Goal: Task Accomplishment & Management: Use online tool/utility

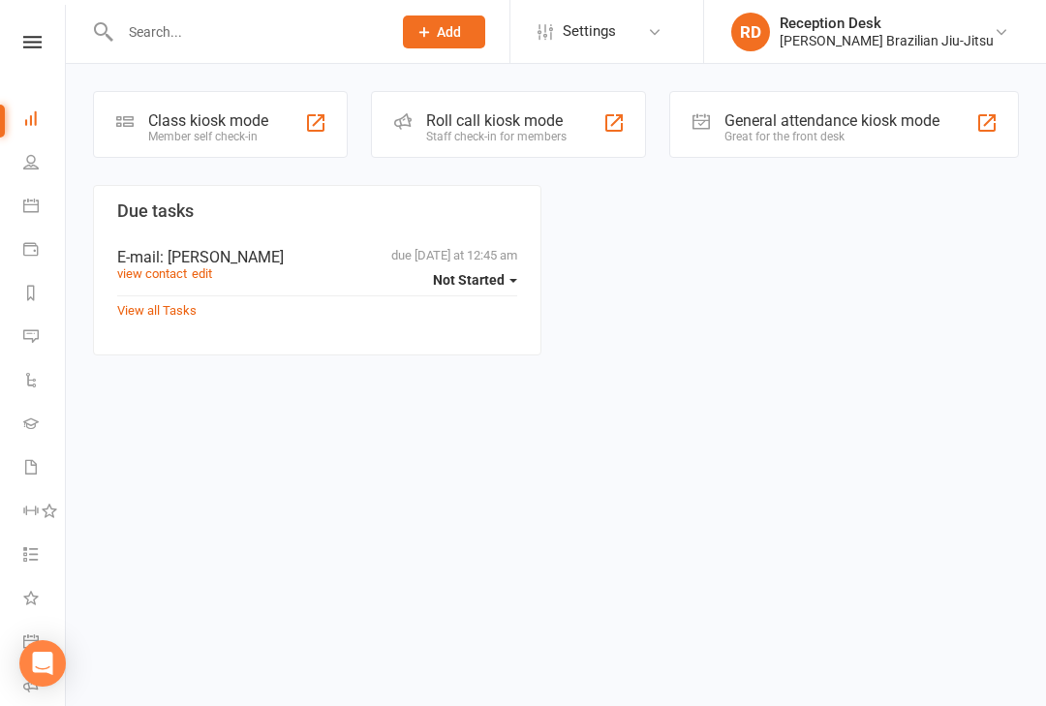
click at [230, 136] on div "Member self check-in" at bounding box center [208, 137] width 120 height 14
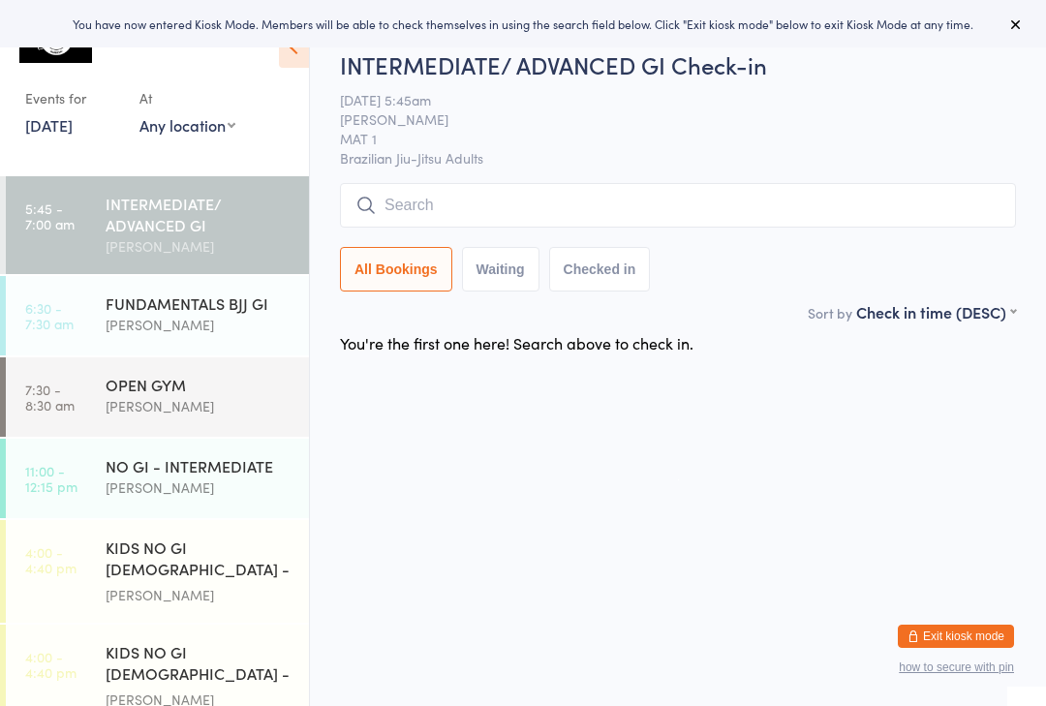
click at [533, 209] on input "search" at bounding box center [678, 205] width 676 height 45
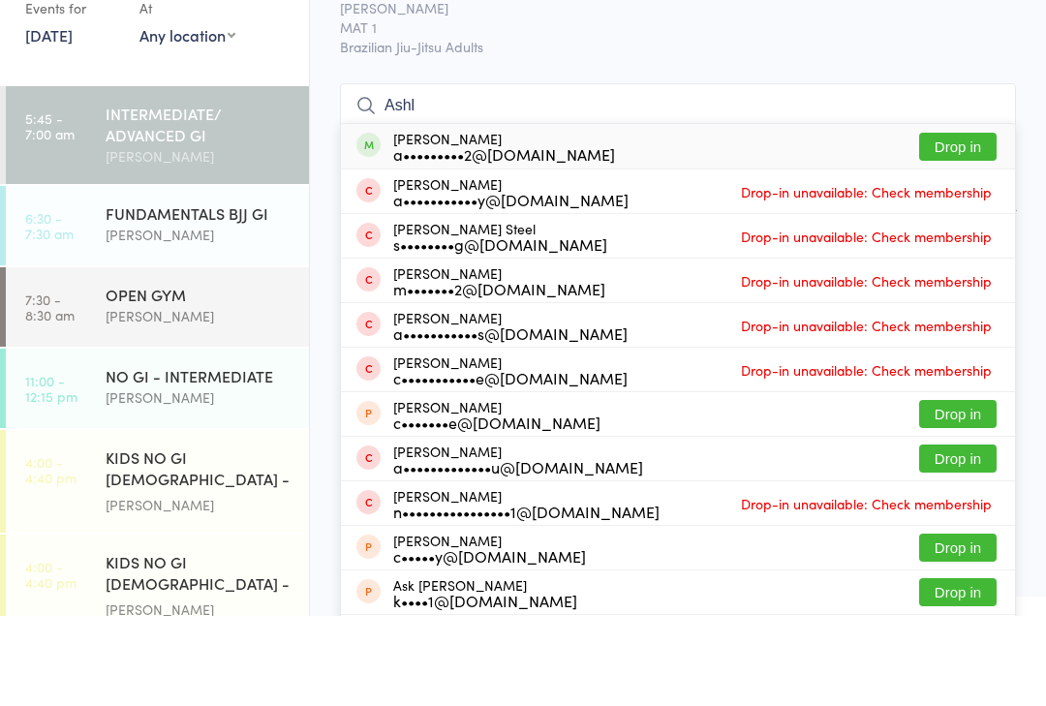
type input "Ashl"
click at [952, 223] on button "Drop in" at bounding box center [957, 237] width 77 height 28
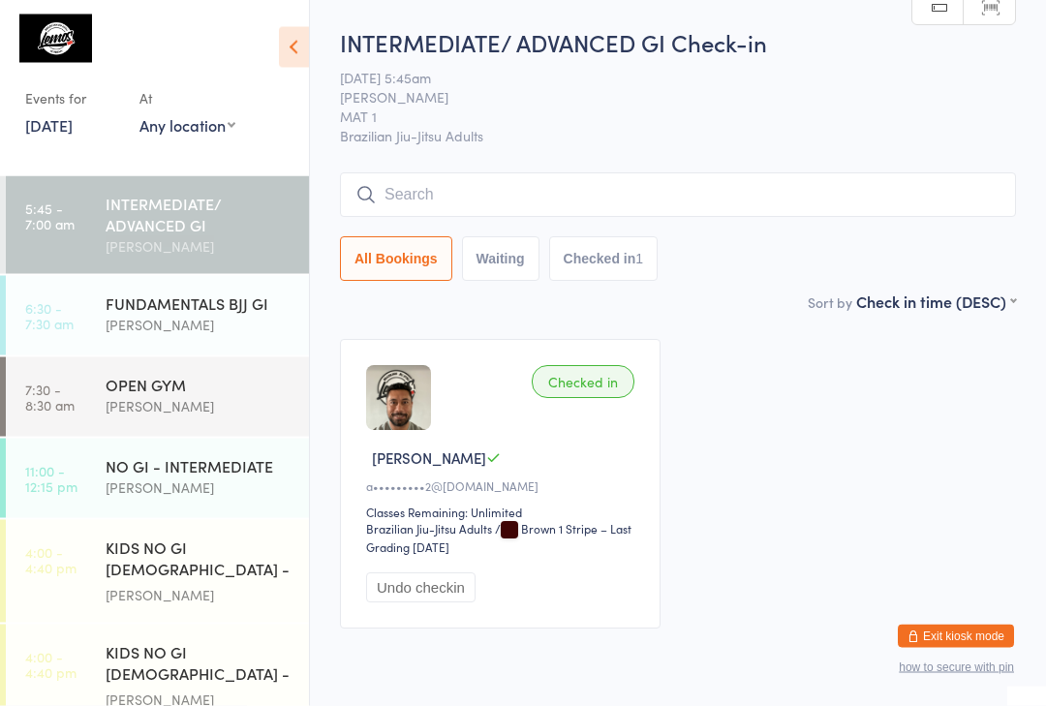
scroll to position [1, 0]
click at [509, 186] on input "search" at bounding box center [678, 194] width 676 height 45
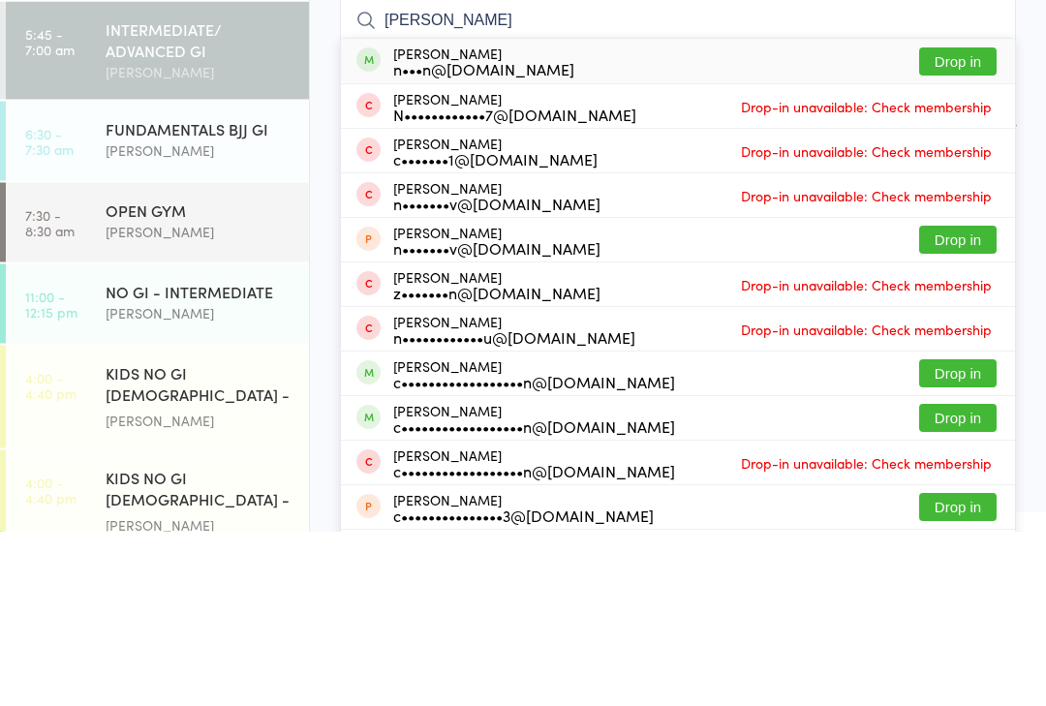
type input "Nathan"
click at [472, 236] on div "n•••n@hotmail.com" at bounding box center [483, 243] width 181 height 15
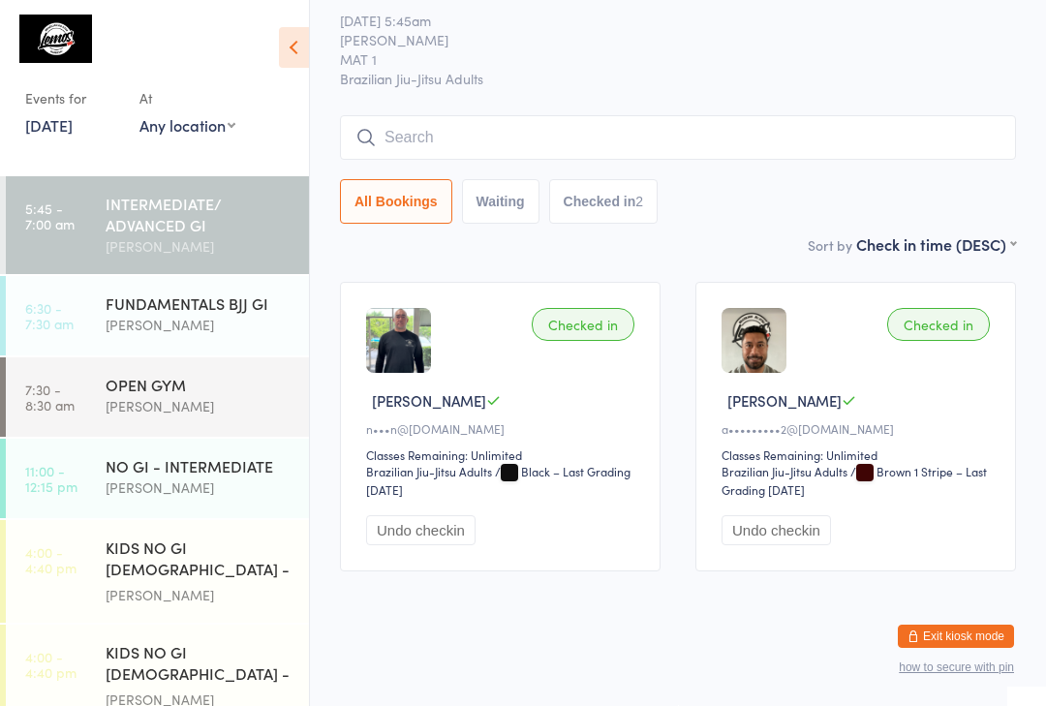
click at [490, 120] on input "search" at bounding box center [678, 137] width 676 height 45
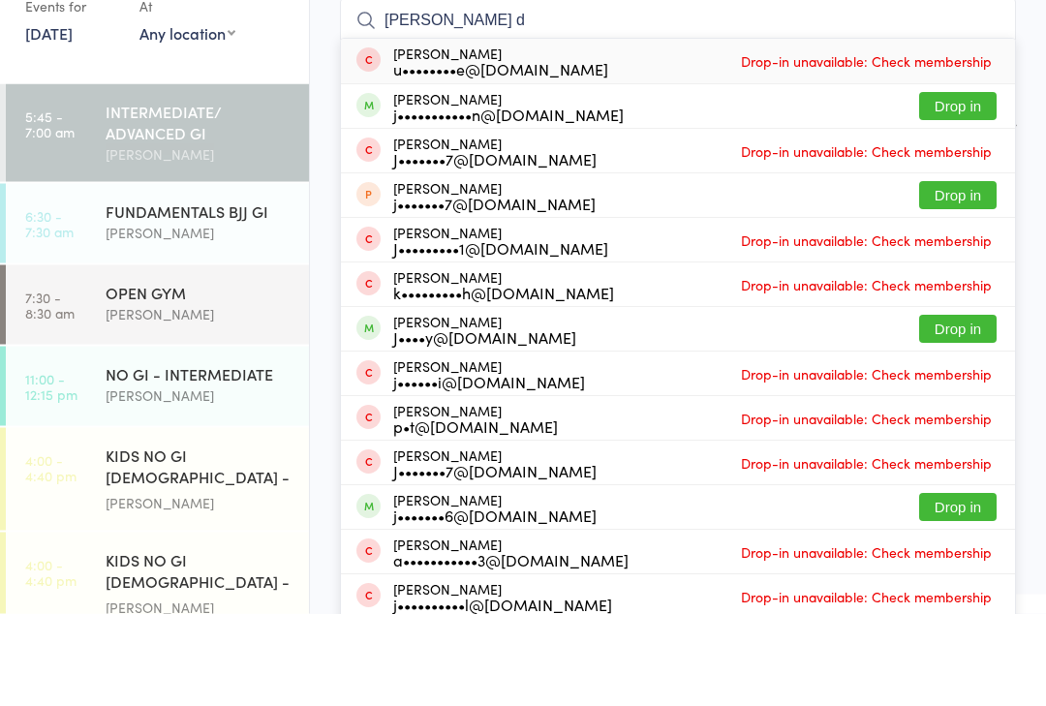
type input "Jerry d"
click at [977, 185] on button "Drop in" at bounding box center [957, 199] width 77 height 28
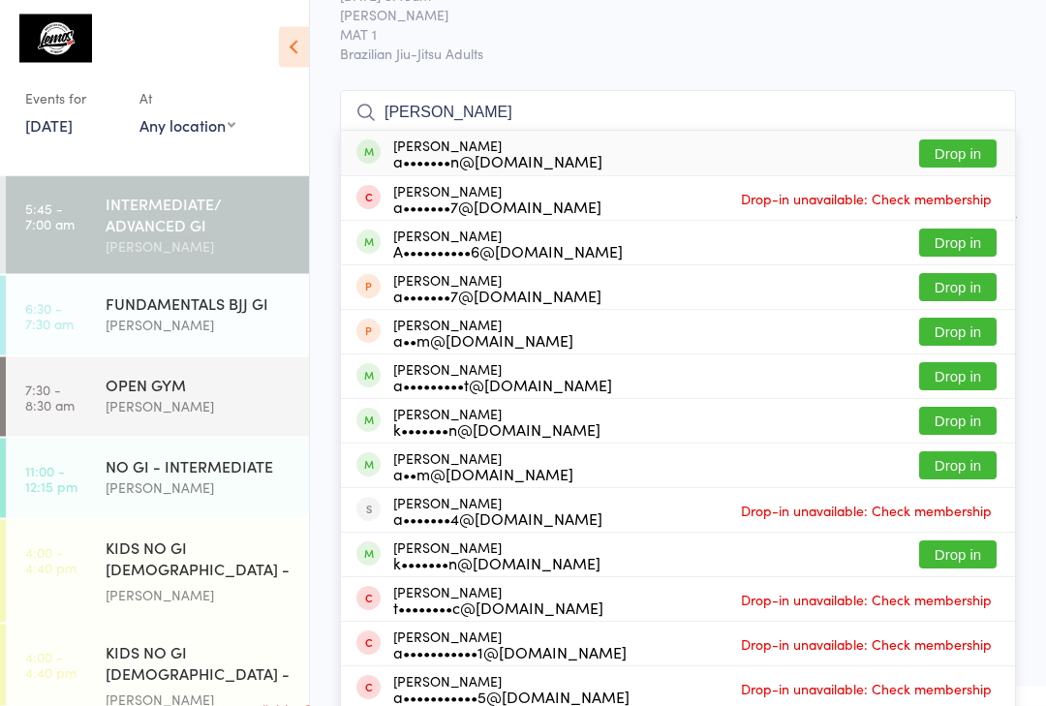
type input "Adam"
click at [947, 241] on button "Drop in" at bounding box center [957, 243] width 77 height 28
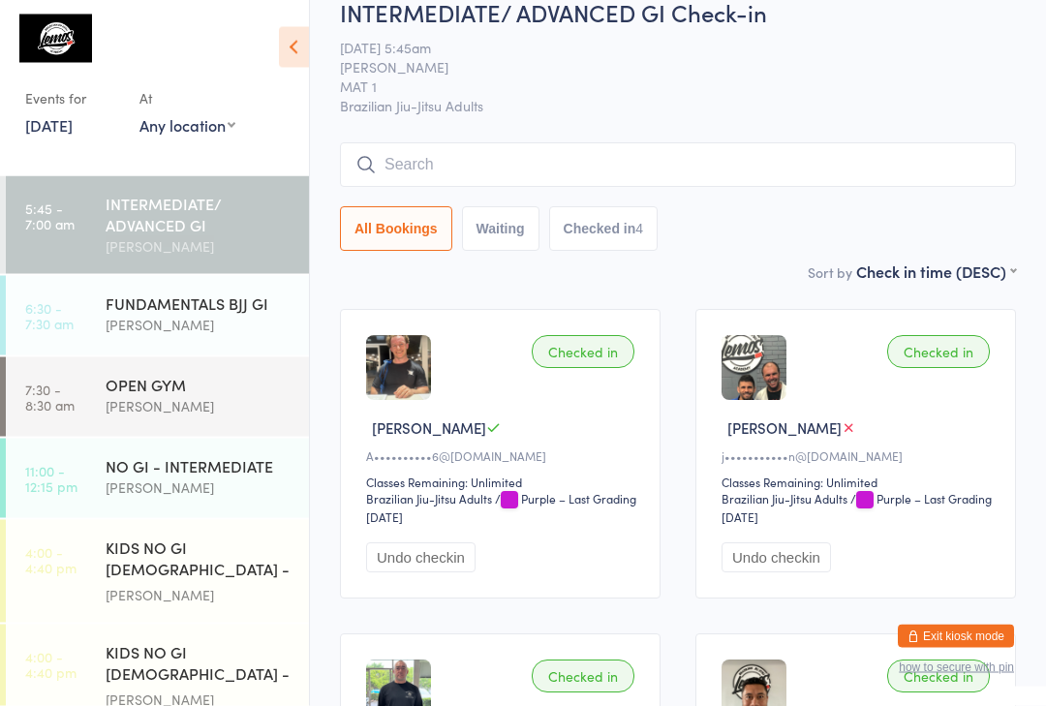
scroll to position [28, 0]
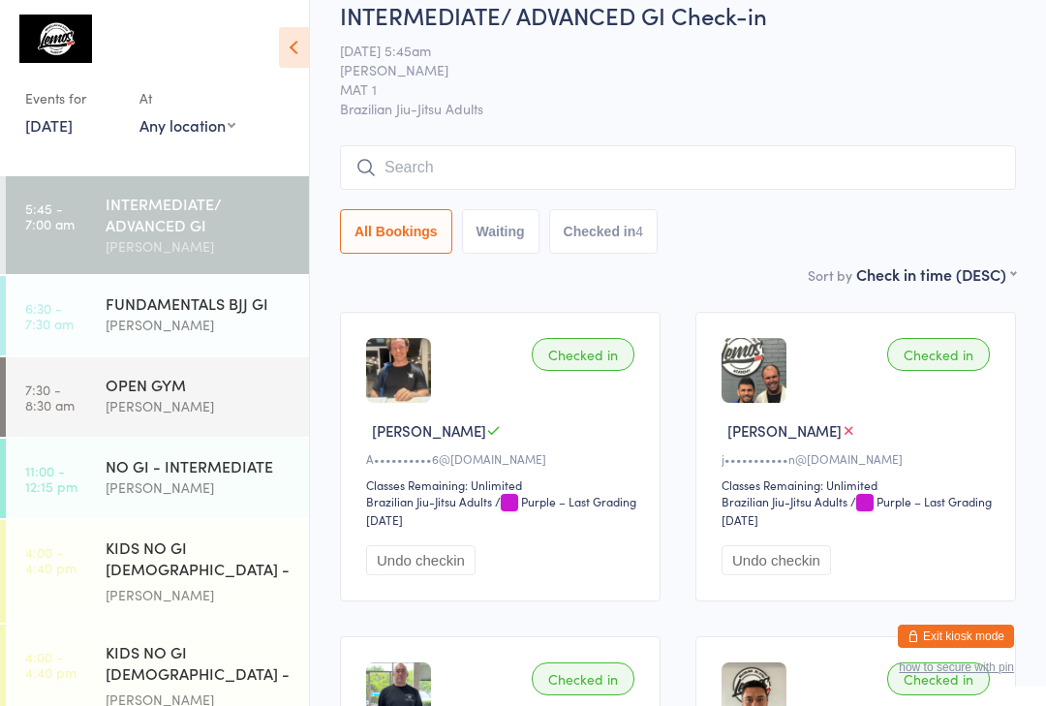
click at [465, 160] on input "search" at bounding box center [678, 167] width 676 height 45
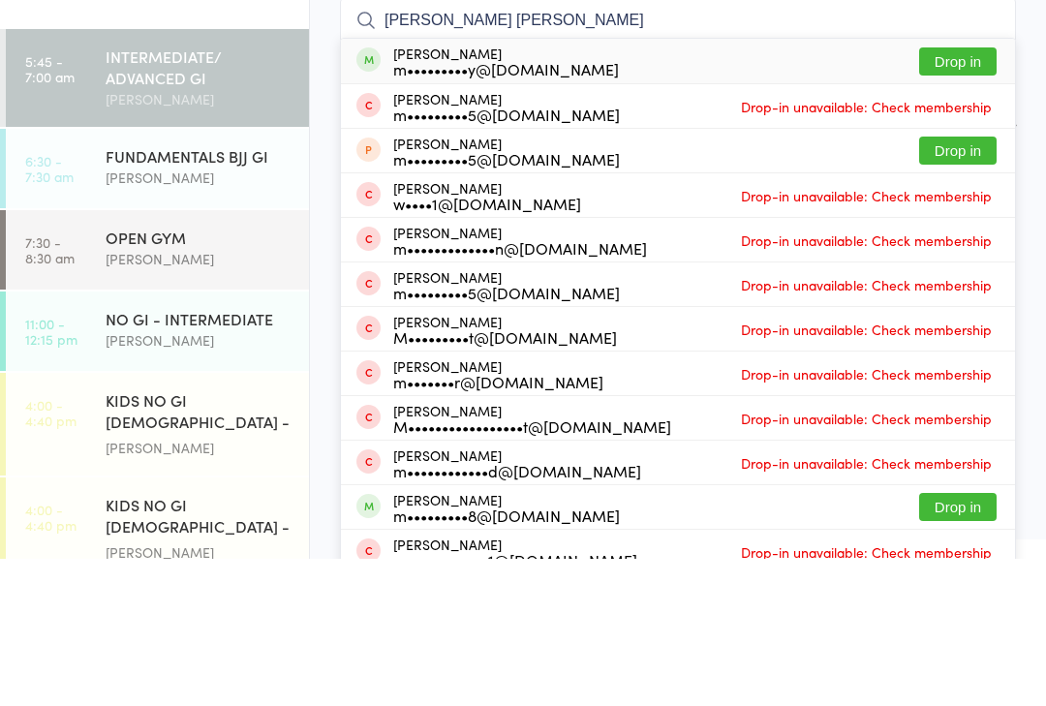
type input "Matthew jon"
click at [952, 195] on button "Drop in" at bounding box center [957, 209] width 77 height 28
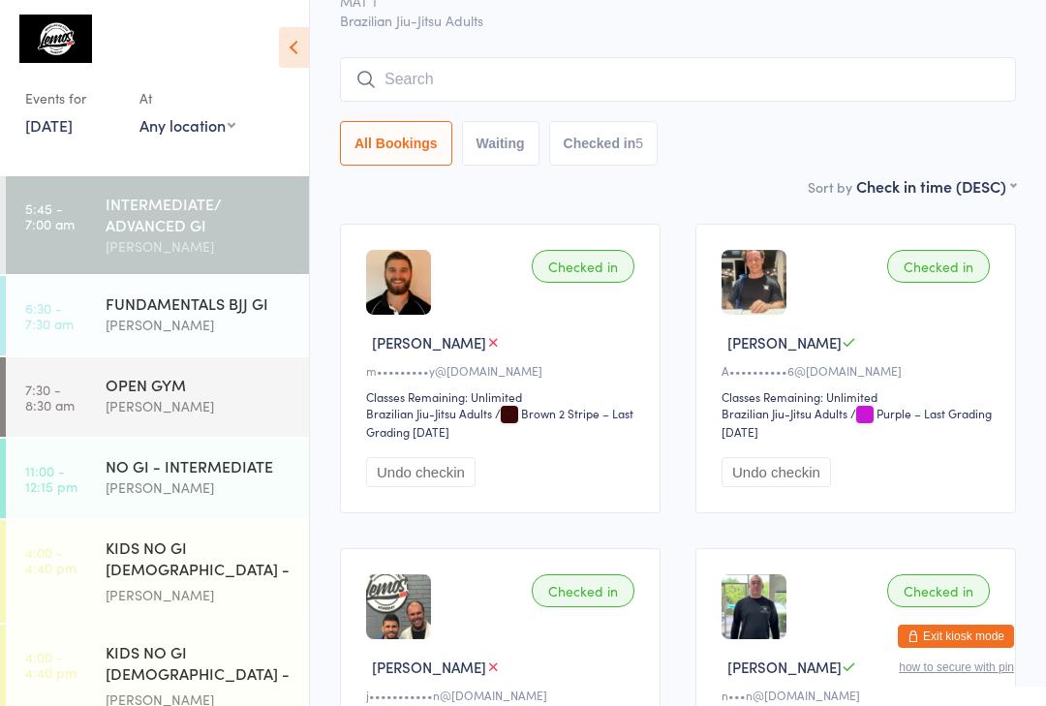
scroll to position [115, 0]
click at [152, 223] on div "INTERMEDIATE/ ADVANCED GI" at bounding box center [199, 214] width 187 height 43
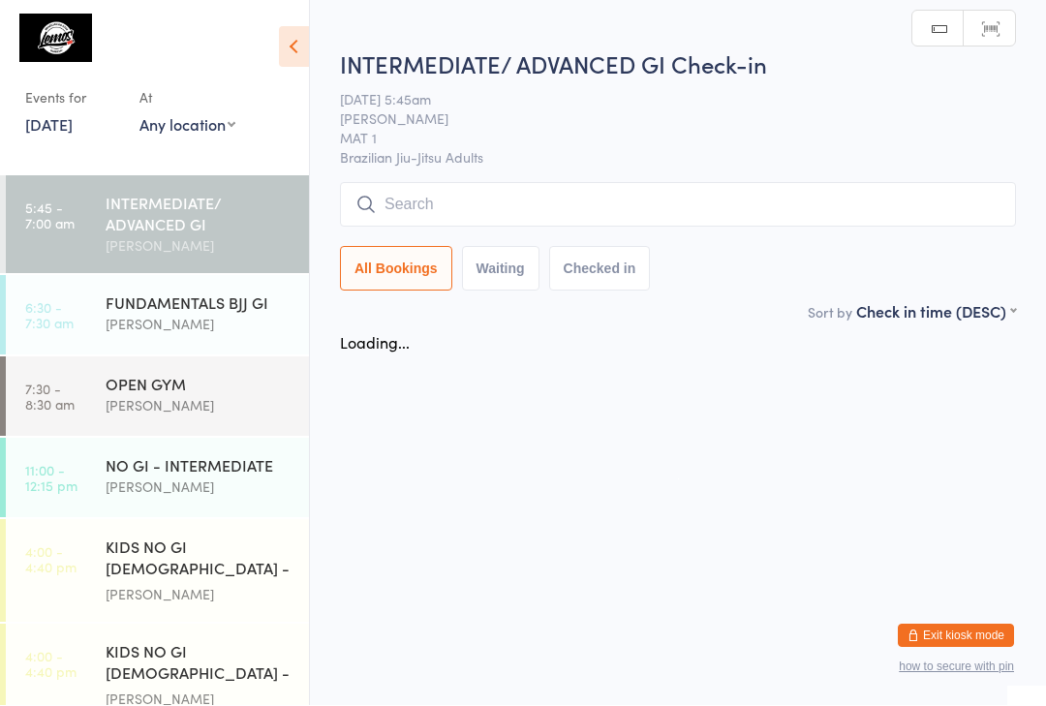
scroll to position [1, 0]
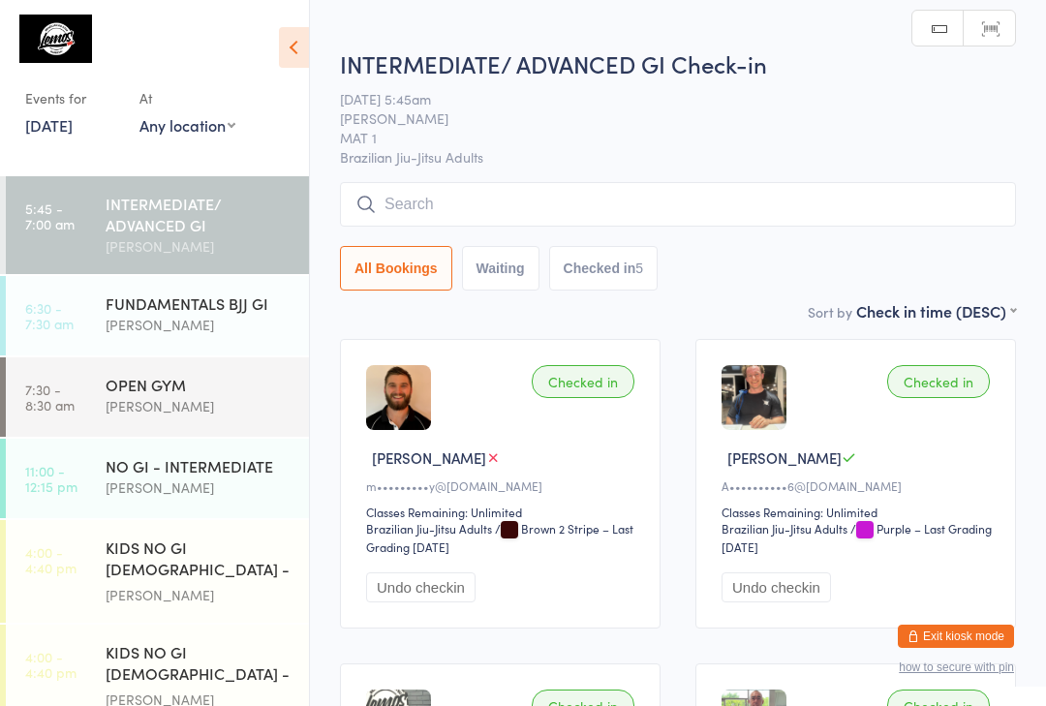
click at [438, 198] on input "search" at bounding box center [678, 204] width 676 height 45
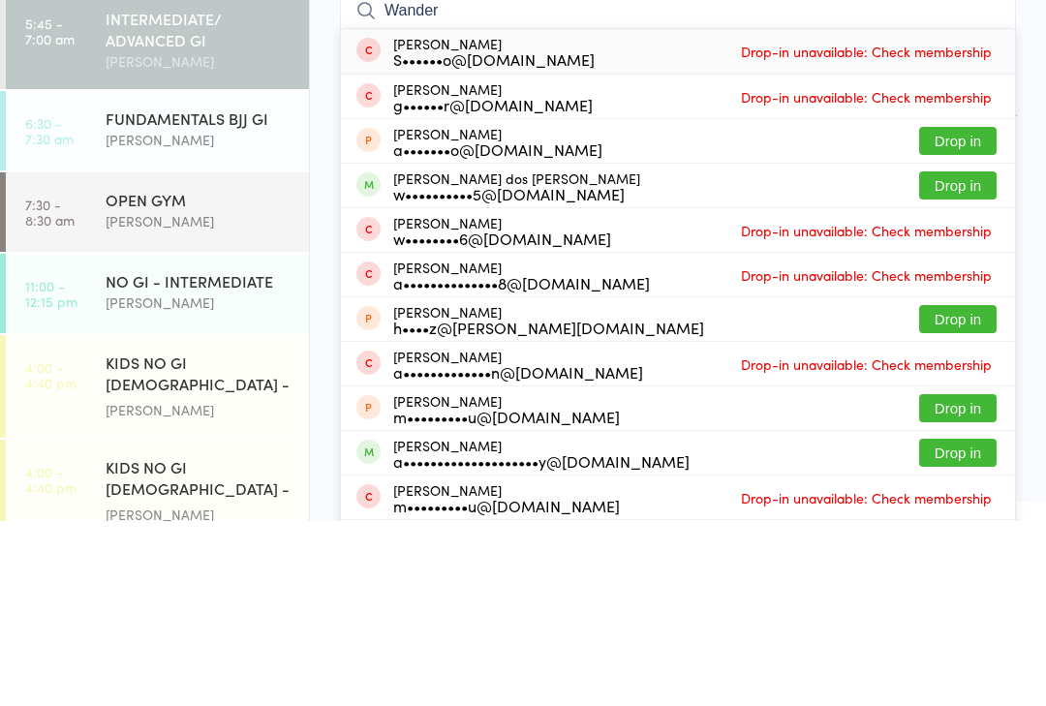
type input "Wander"
click at [951, 356] on button "Drop in" at bounding box center [957, 370] width 77 height 28
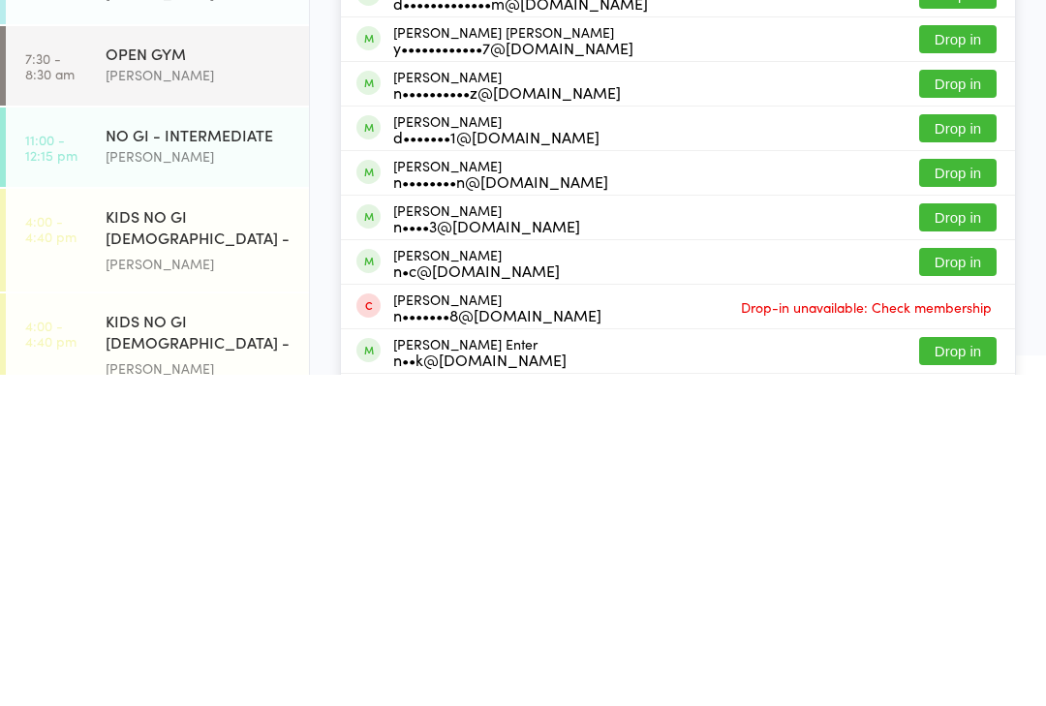
type input "Nichol"
click at [955, 579] on button "Drop in" at bounding box center [957, 593] width 77 height 28
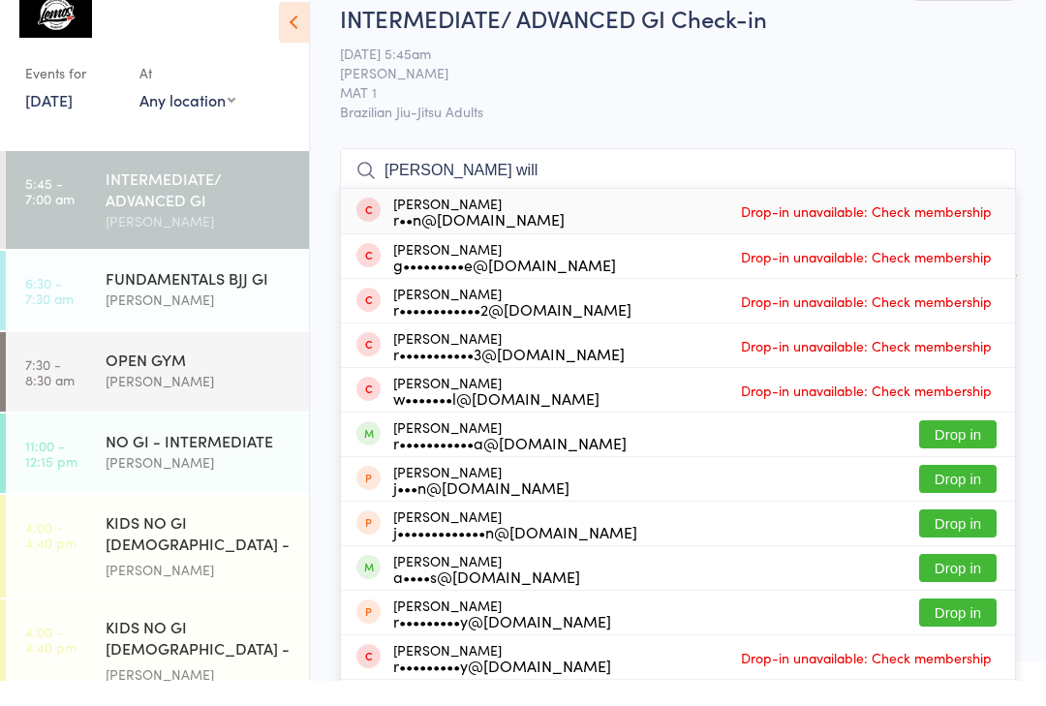
type input "Ryan will"
click at [478, 236] on div "r••n@rawdc.com.au" at bounding box center [478, 243] width 171 height 15
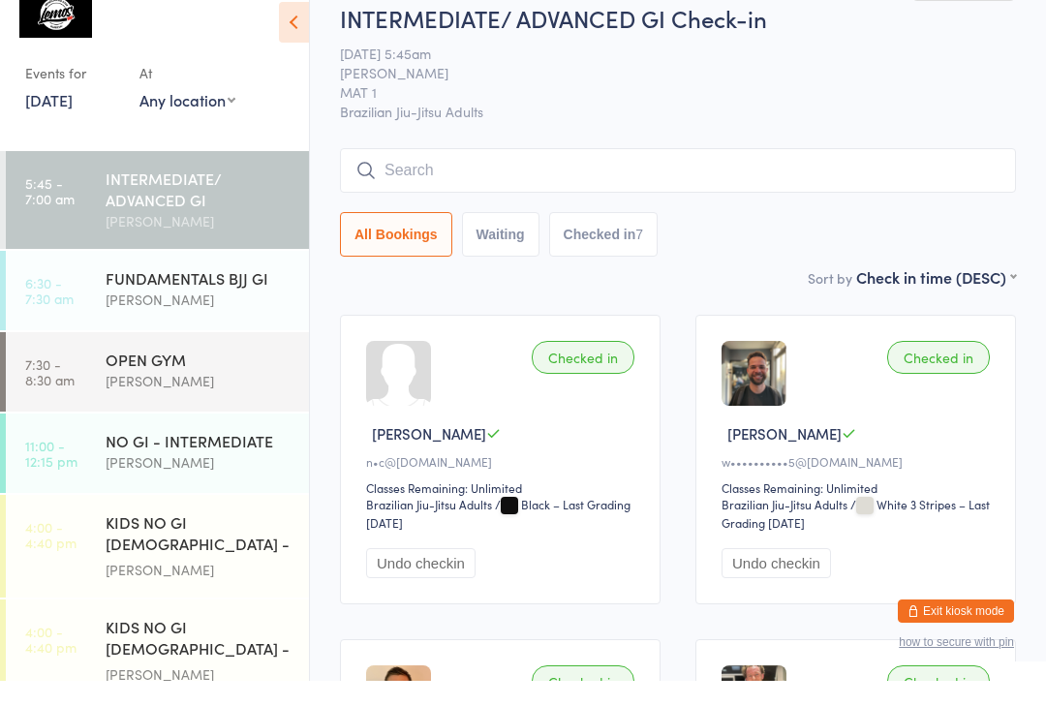
scroll to position [25, 0]
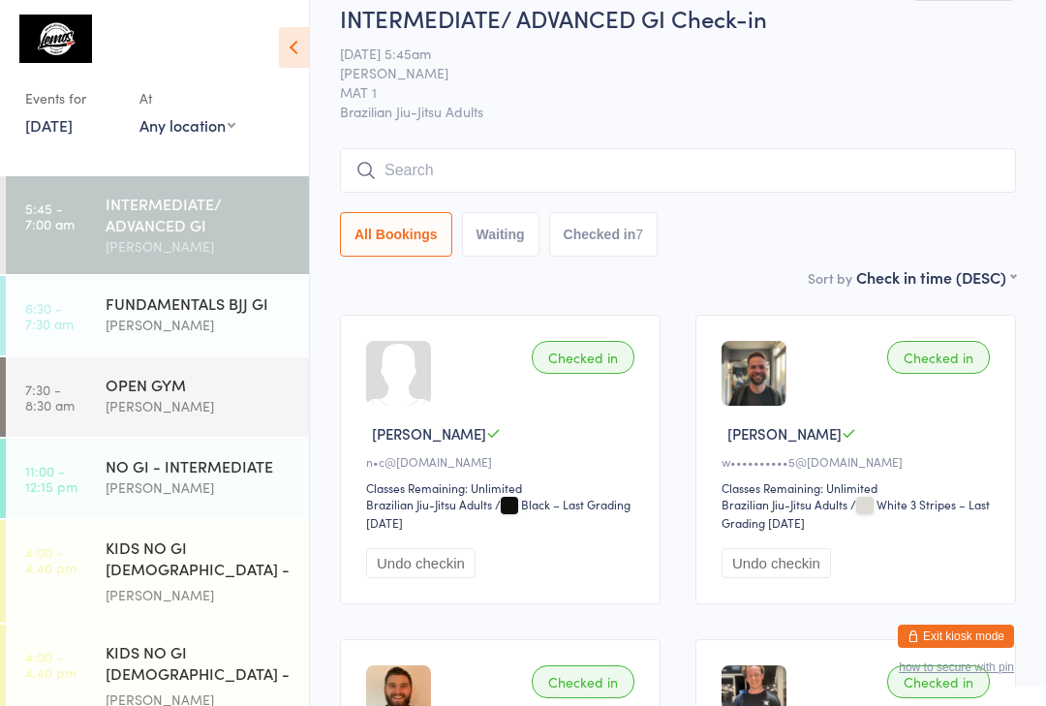
click at [431, 179] on input "search" at bounding box center [678, 170] width 676 height 45
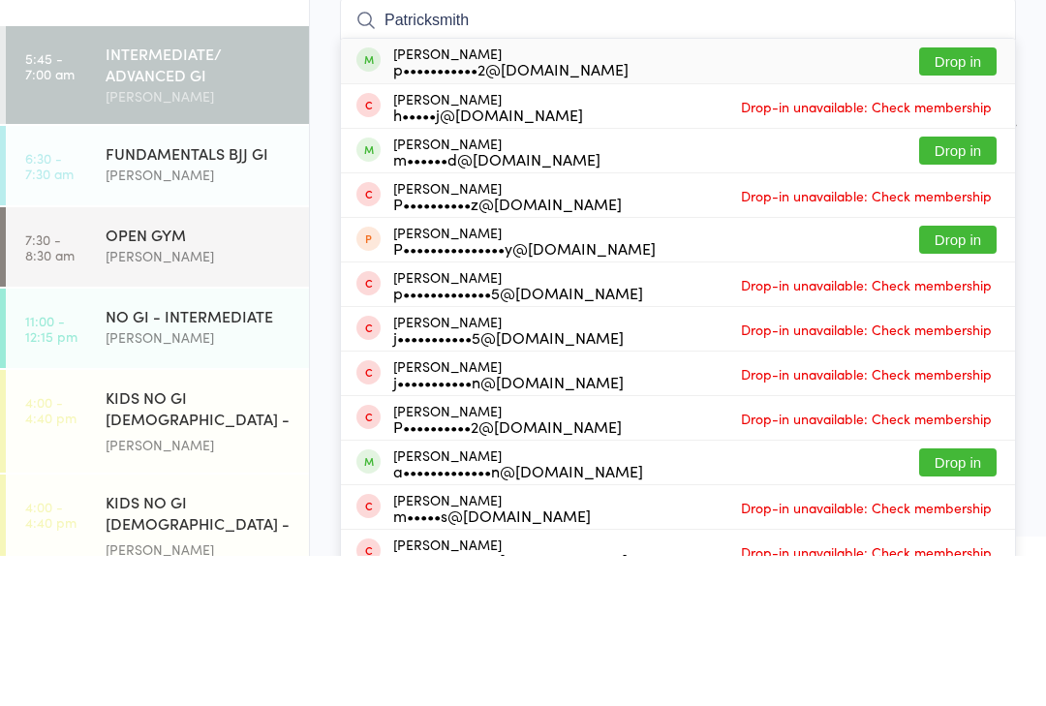
type input "Patricksmith"
click at [951, 198] on button "Drop in" at bounding box center [957, 212] width 77 height 28
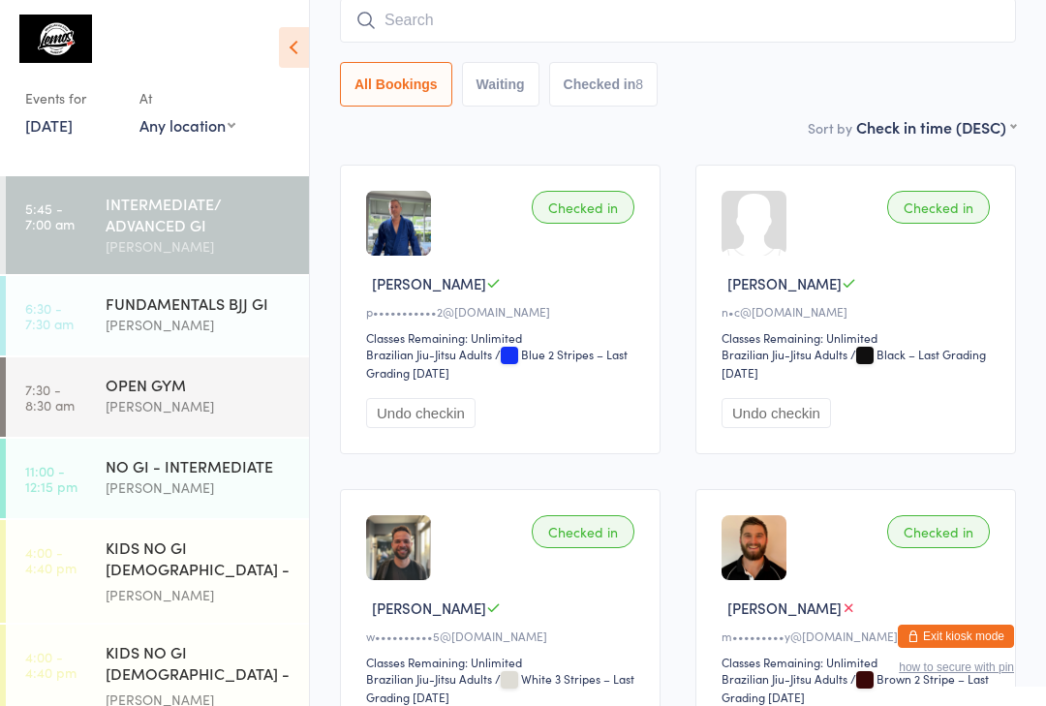
click at [193, 213] on div "INTERMEDIATE/ ADVANCED GI" at bounding box center [199, 214] width 187 height 43
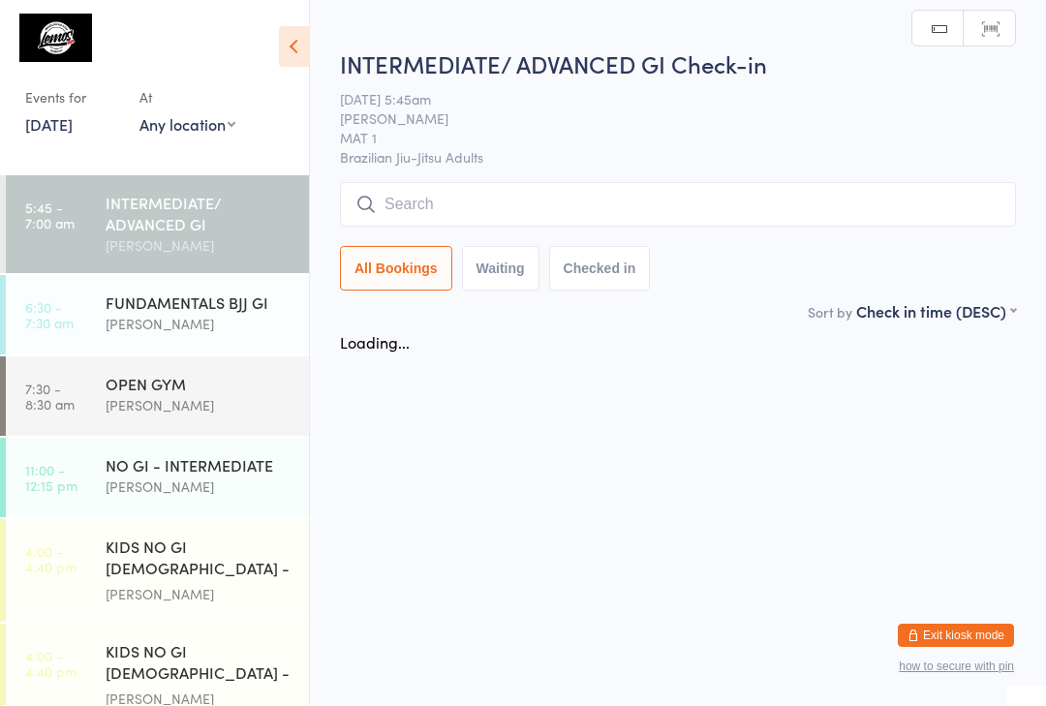
scroll to position [1, 0]
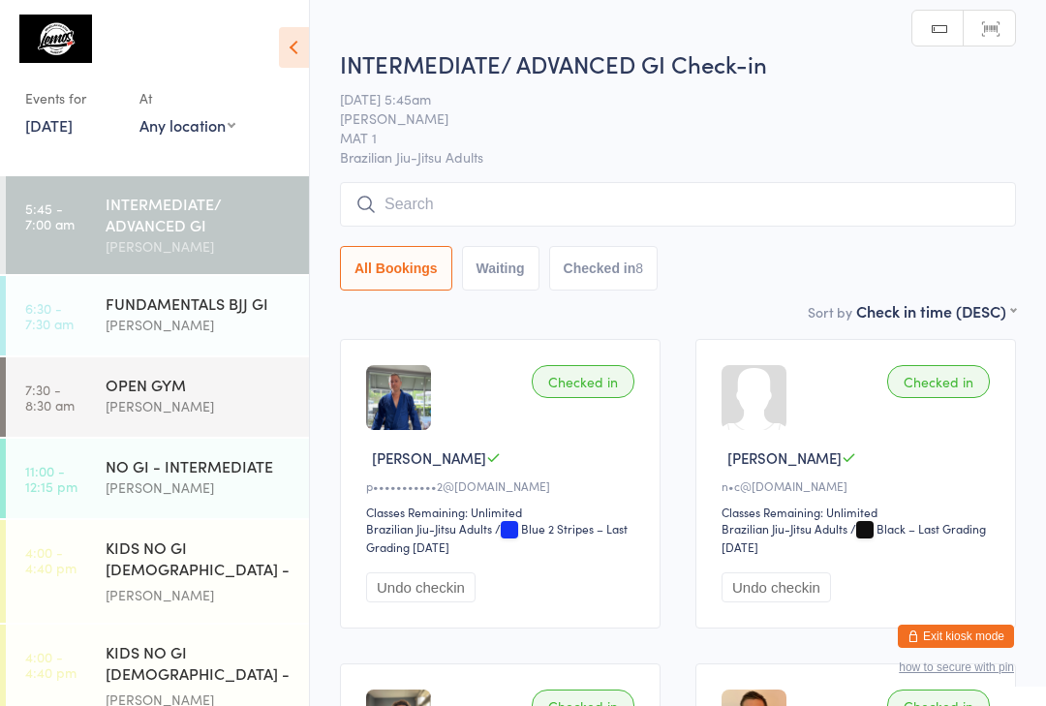
click at [487, 217] on input "search" at bounding box center [678, 204] width 676 height 45
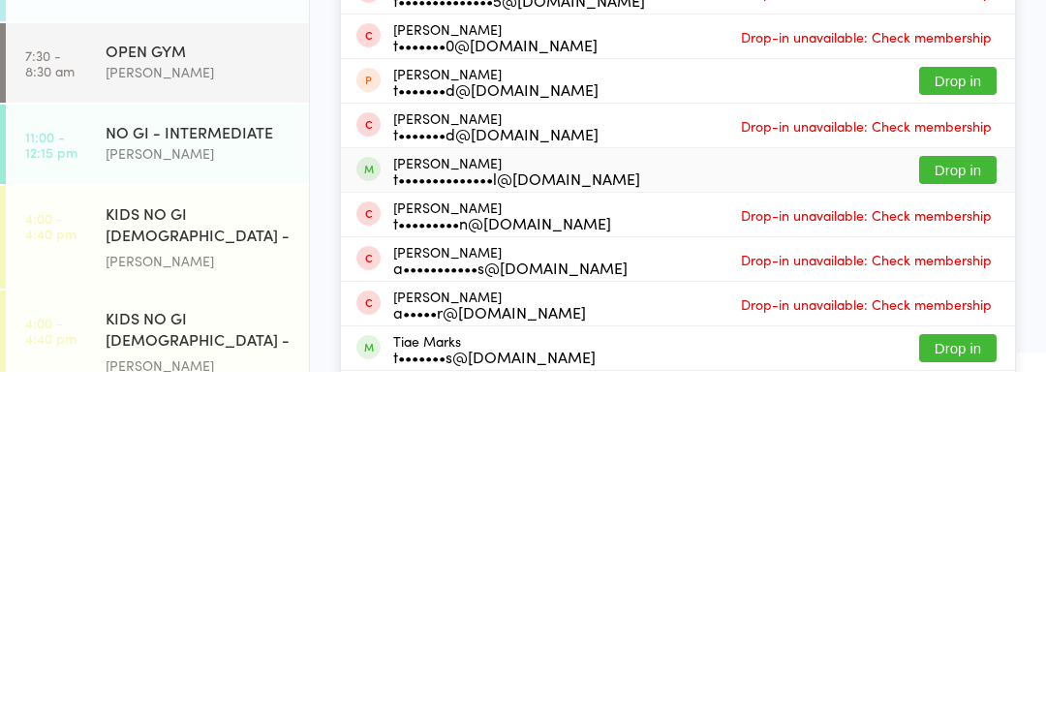
type input "Tim"
click at [588, 504] on div "t••••••••••••••l@gmail.com" at bounding box center [516, 511] width 247 height 15
